Goal: Find contact information: Find contact information

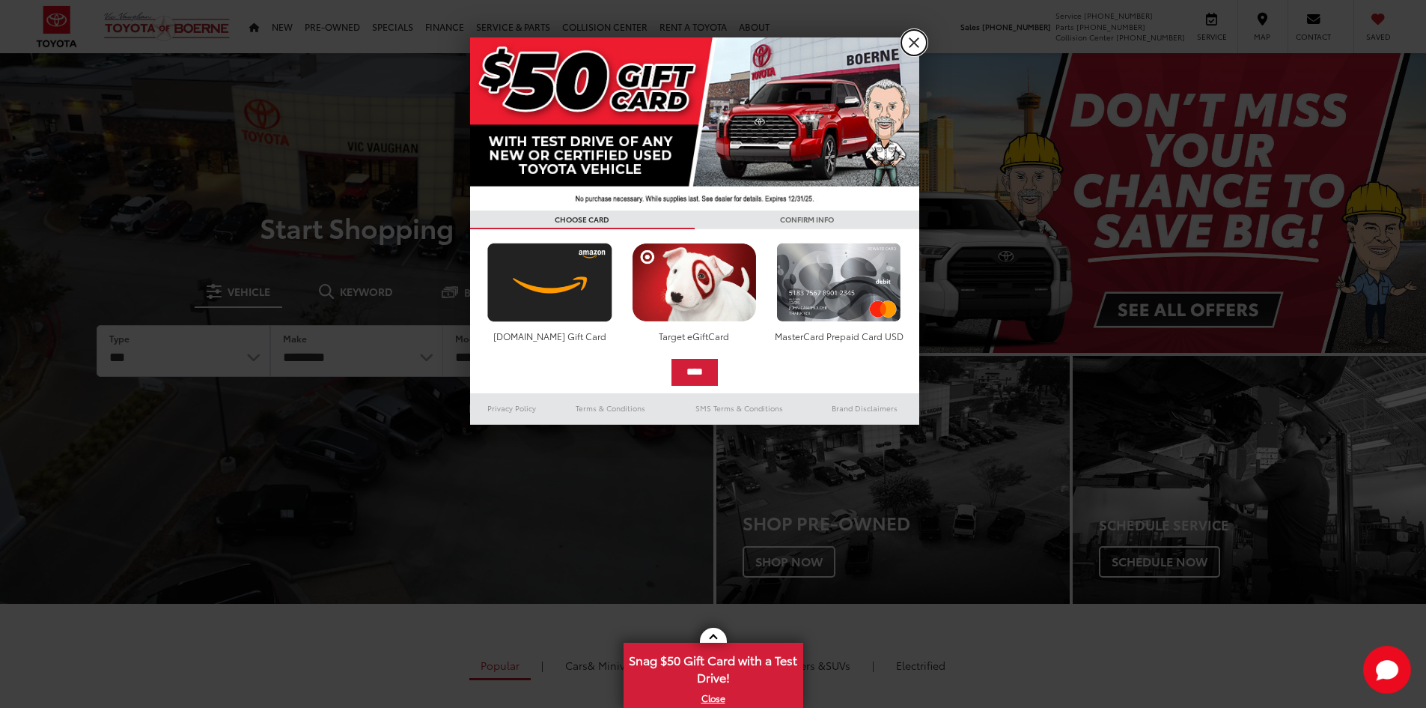
click at [922, 44] on link "X" at bounding box center [914, 42] width 25 height 25
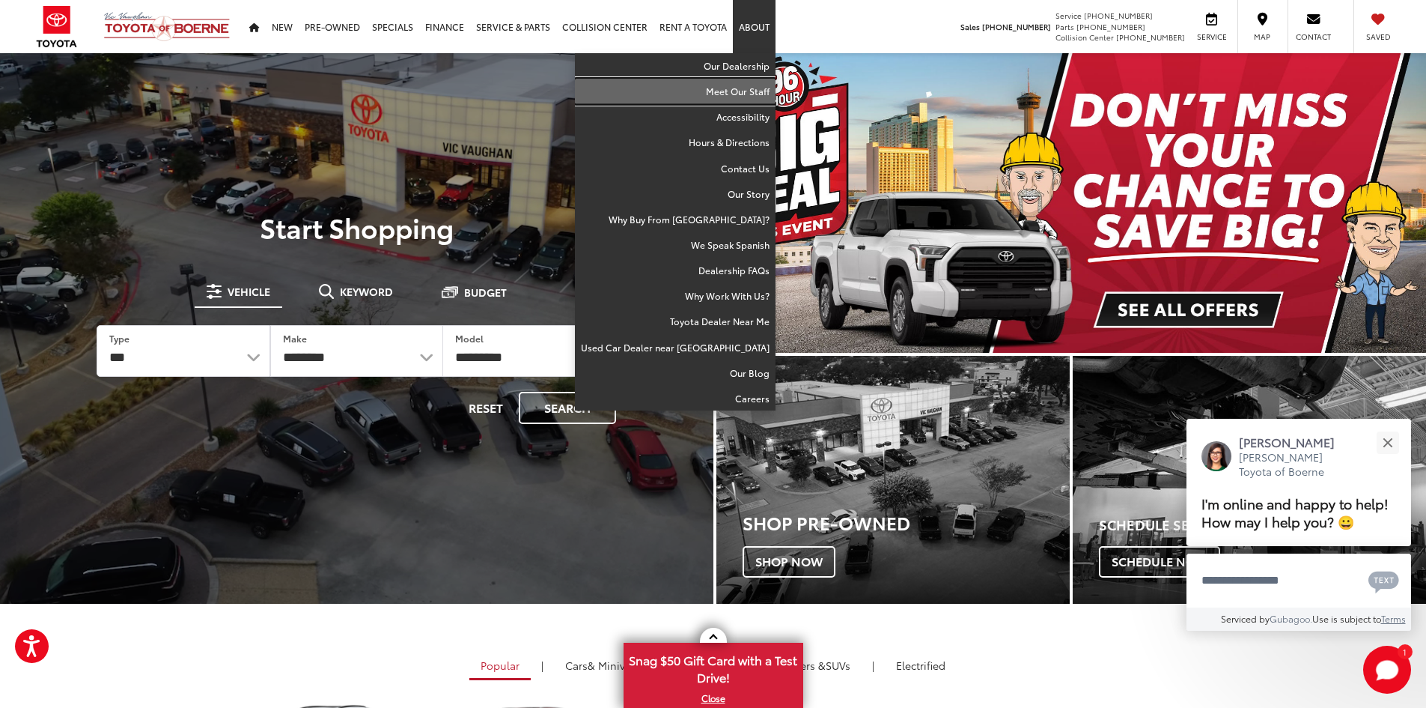
click at [750, 87] on link "Meet Our Staff" at bounding box center [675, 91] width 201 height 25
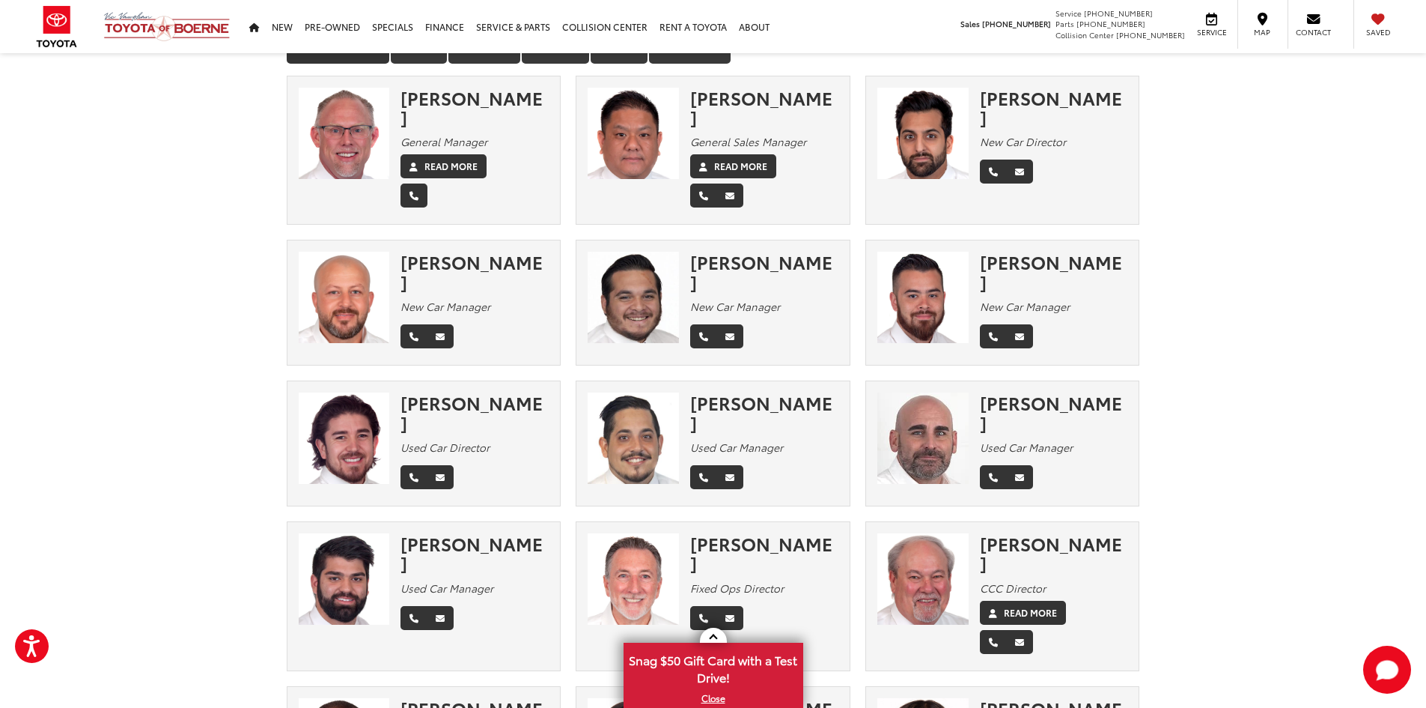
scroll to position [150, 0]
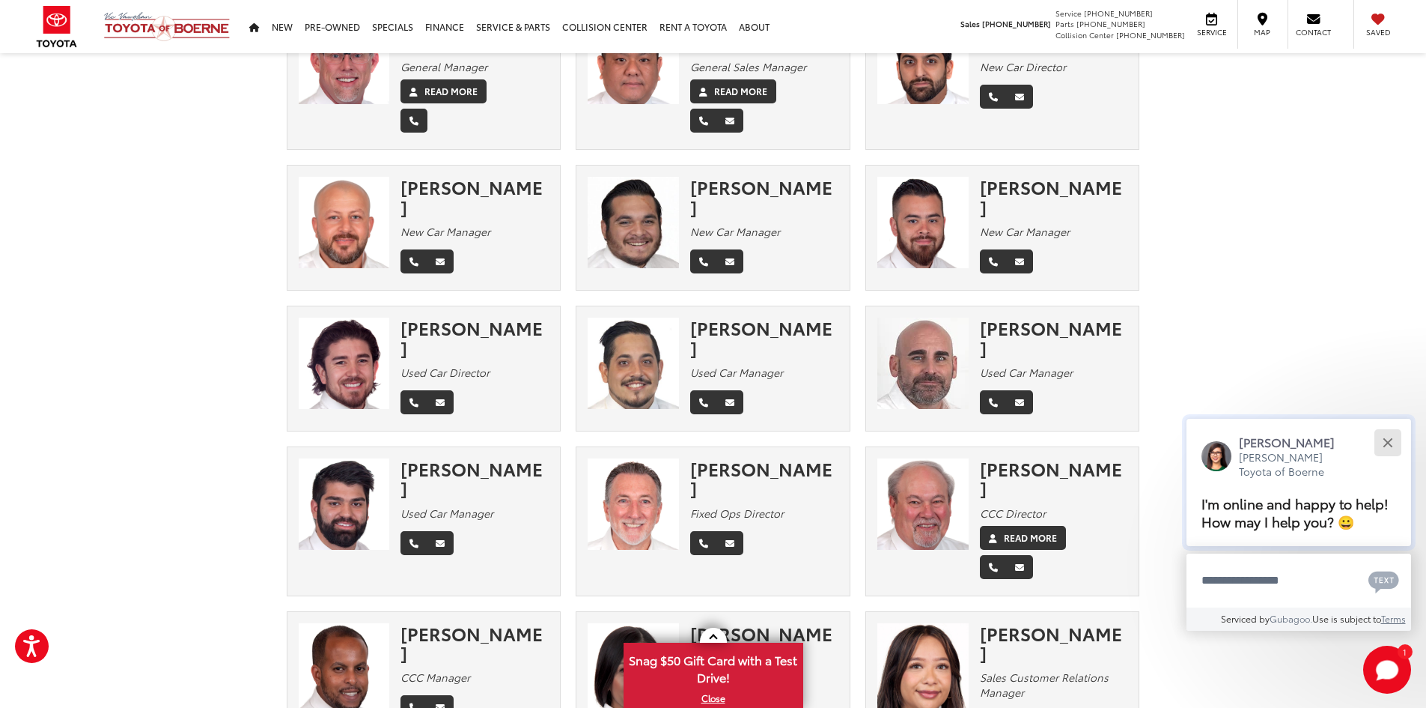
click at [1393, 438] on button "Close" at bounding box center [1388, 442] width 32 height 32
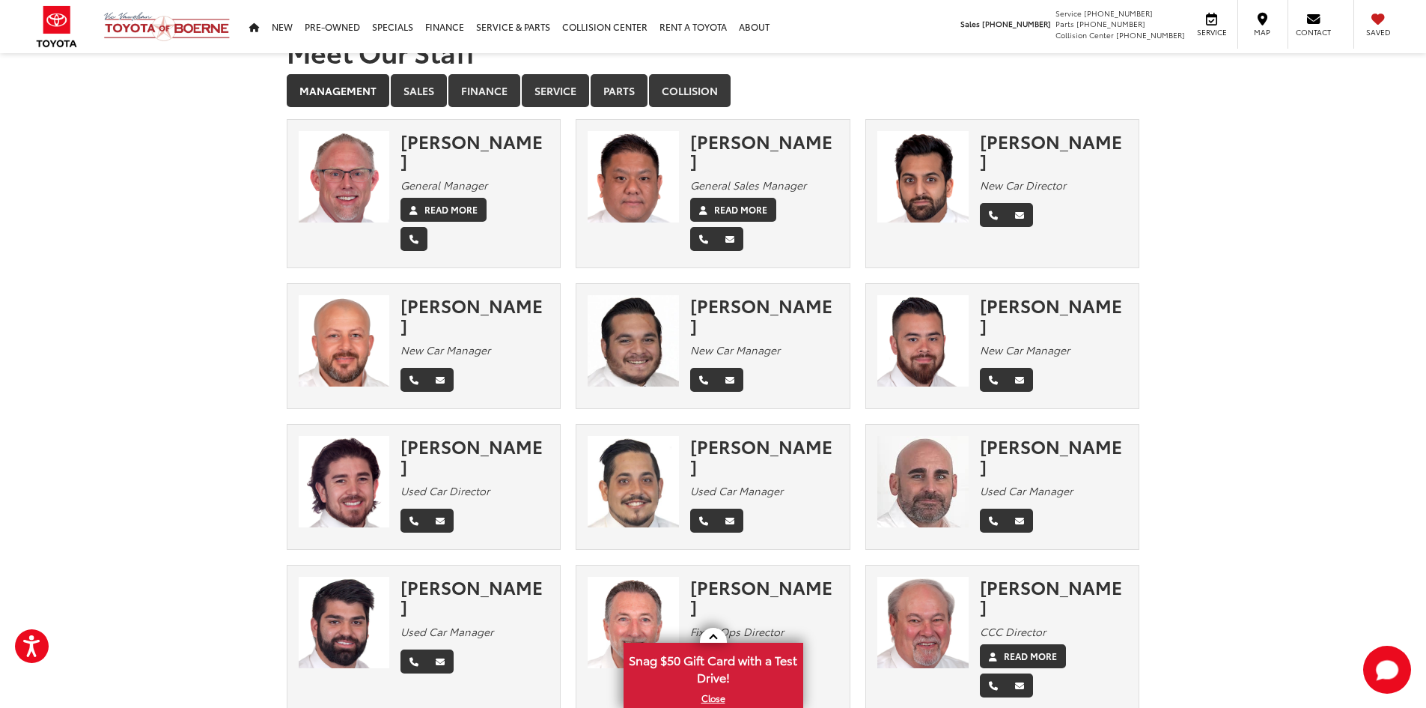
scroll to position [0, 0]
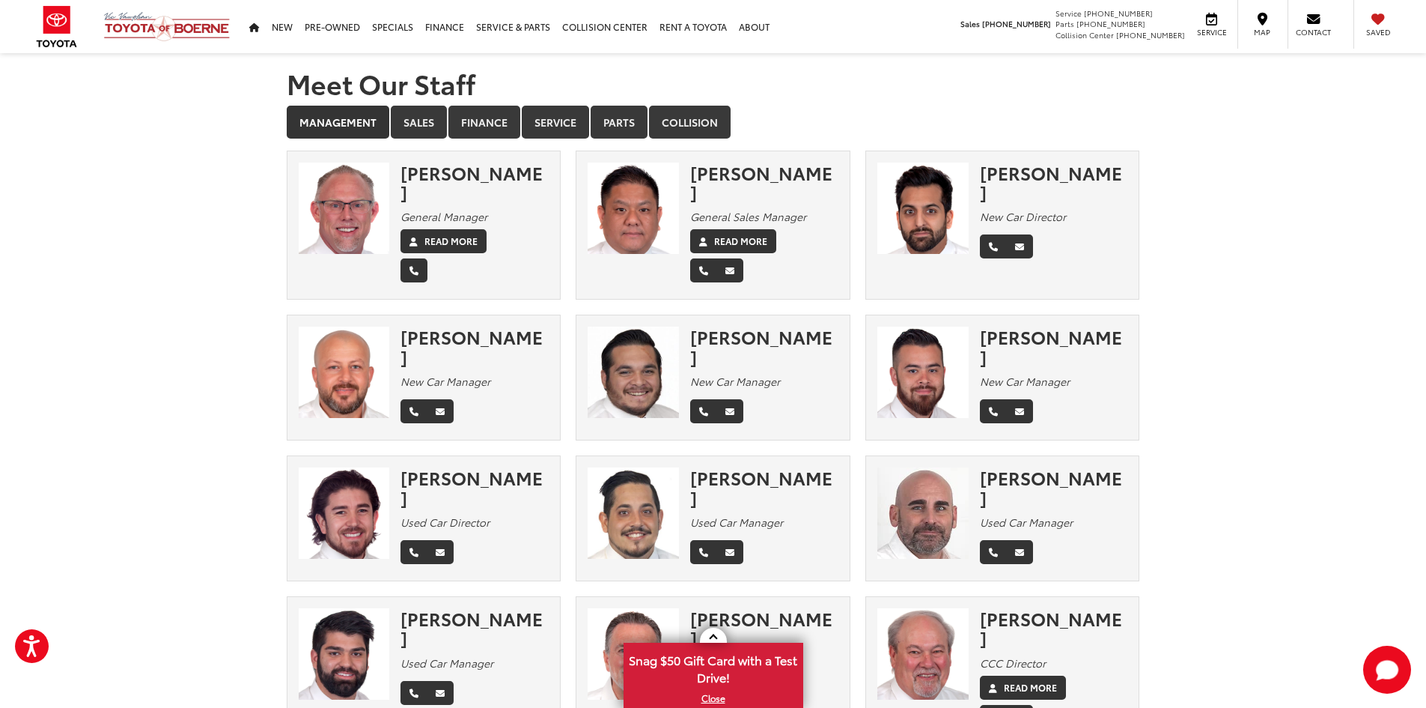
click at [215, 211] on section "Meet Our Staff Management Sales Finance Service Parts Collision × [PERSON_NAME]…" at bounding box center [713, 484] width 1426 height 863
click at [411, 114] on link "Sales" at bounding box center [419, 122] width 56 height 33
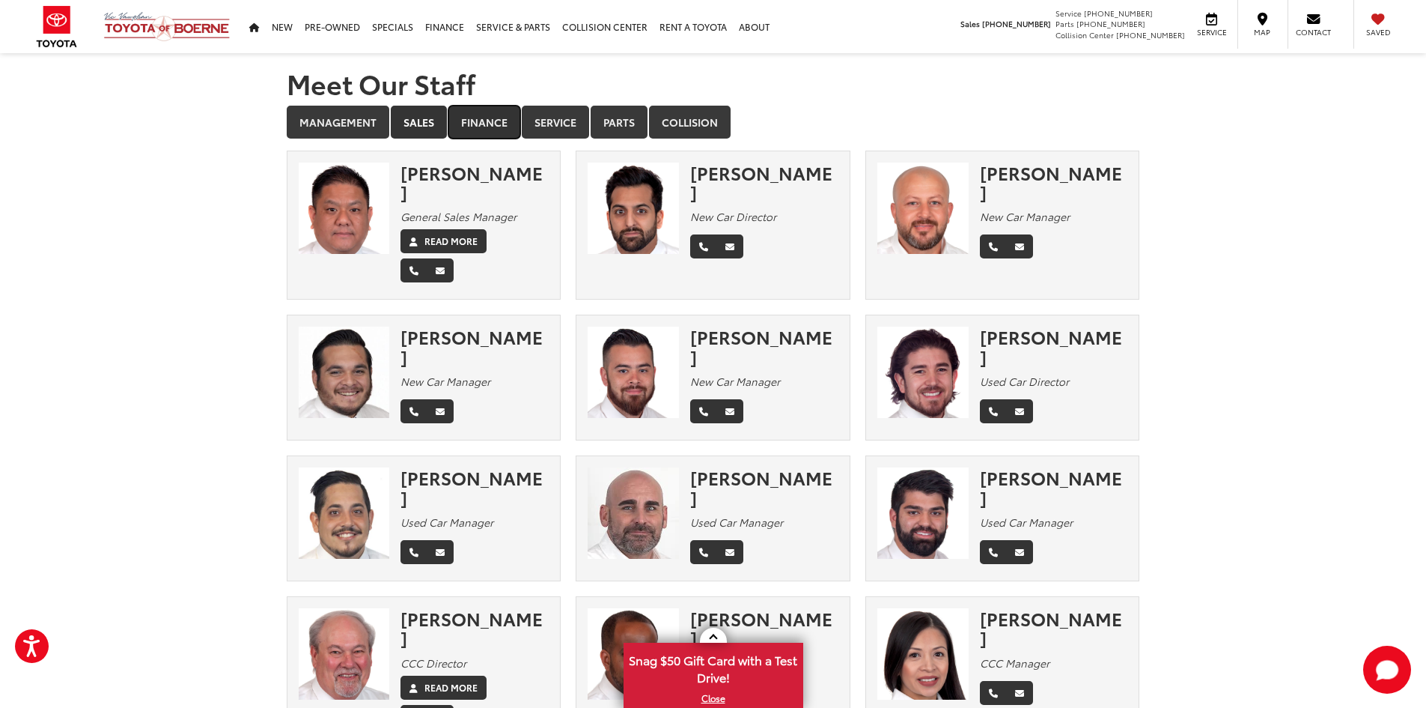
click at [499, 120] on link "Finance" at bounding box center [485, 122] width 72 height 33
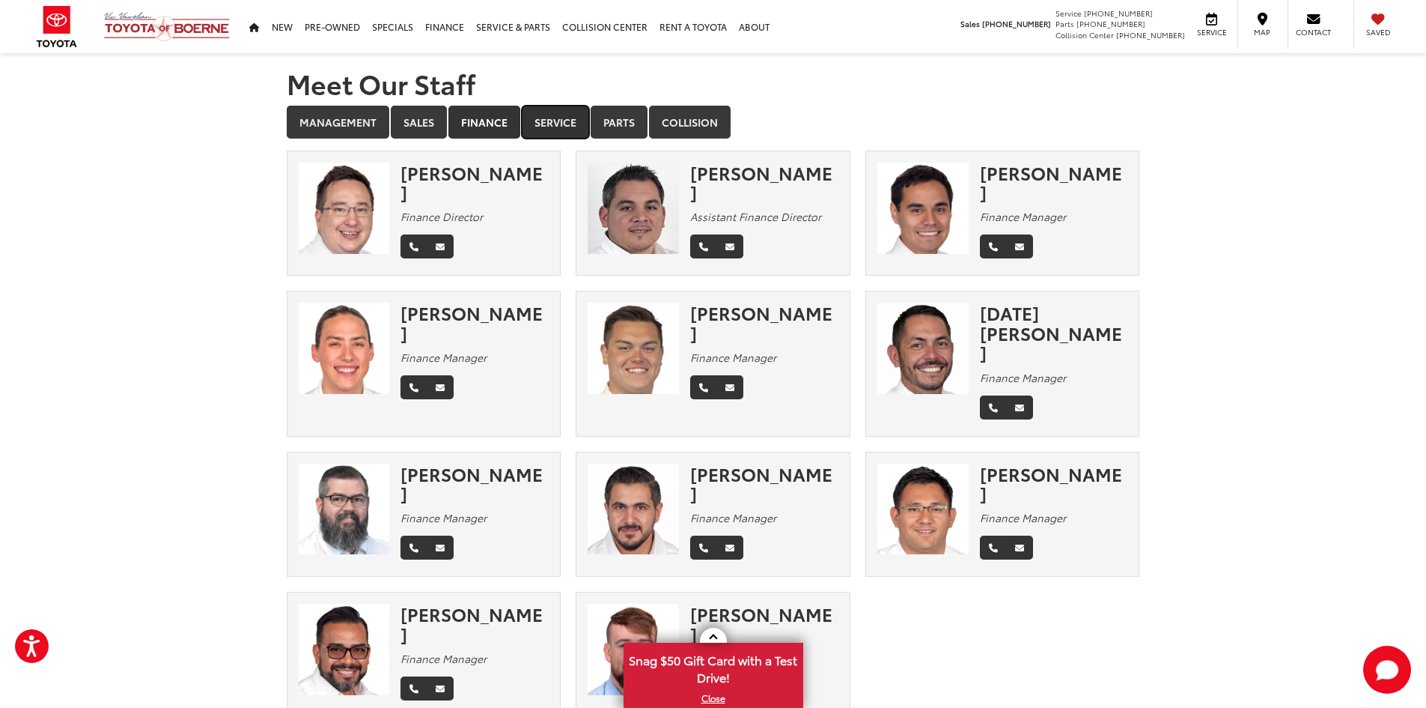
click at [547, 119] on link "Service" at bounding box center [555, 122] width 67 height 33
